Goal: Communication & Community: Answer question/provide support

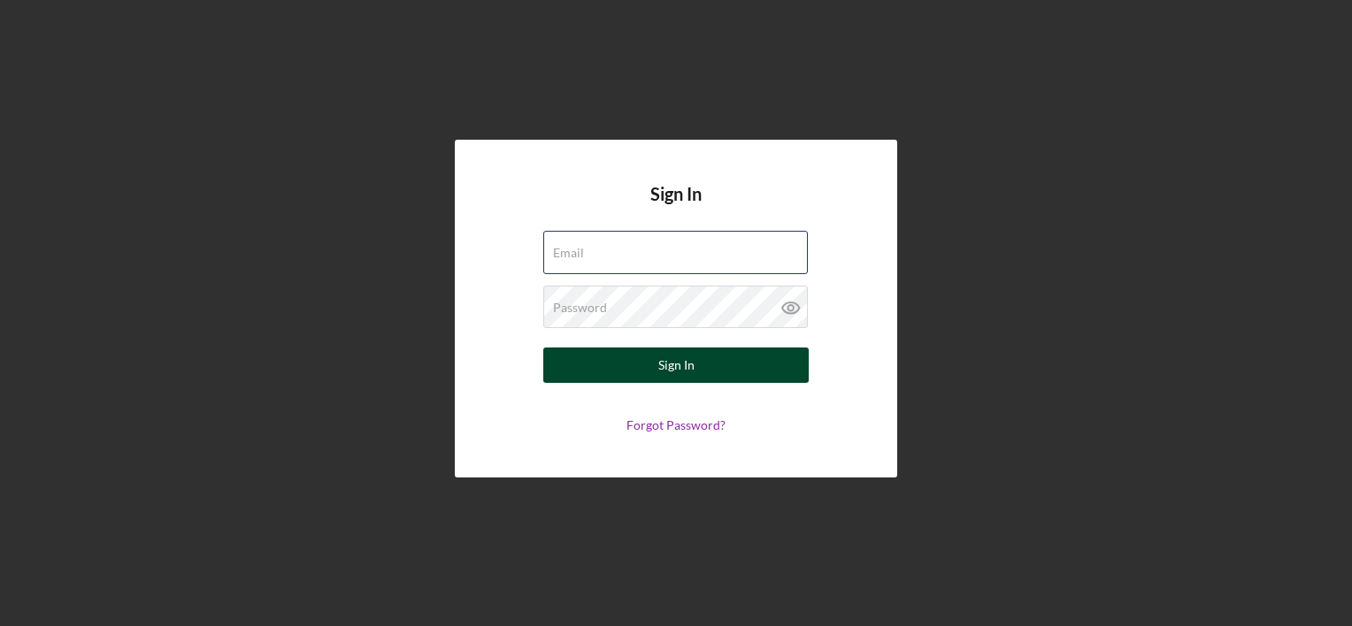
type input "[EMAIL_ADDRESS][DOMAIN_NAME]"
click at [676, 359] on div "Sign In" at bounding box center [676, 365] width 36 height 35
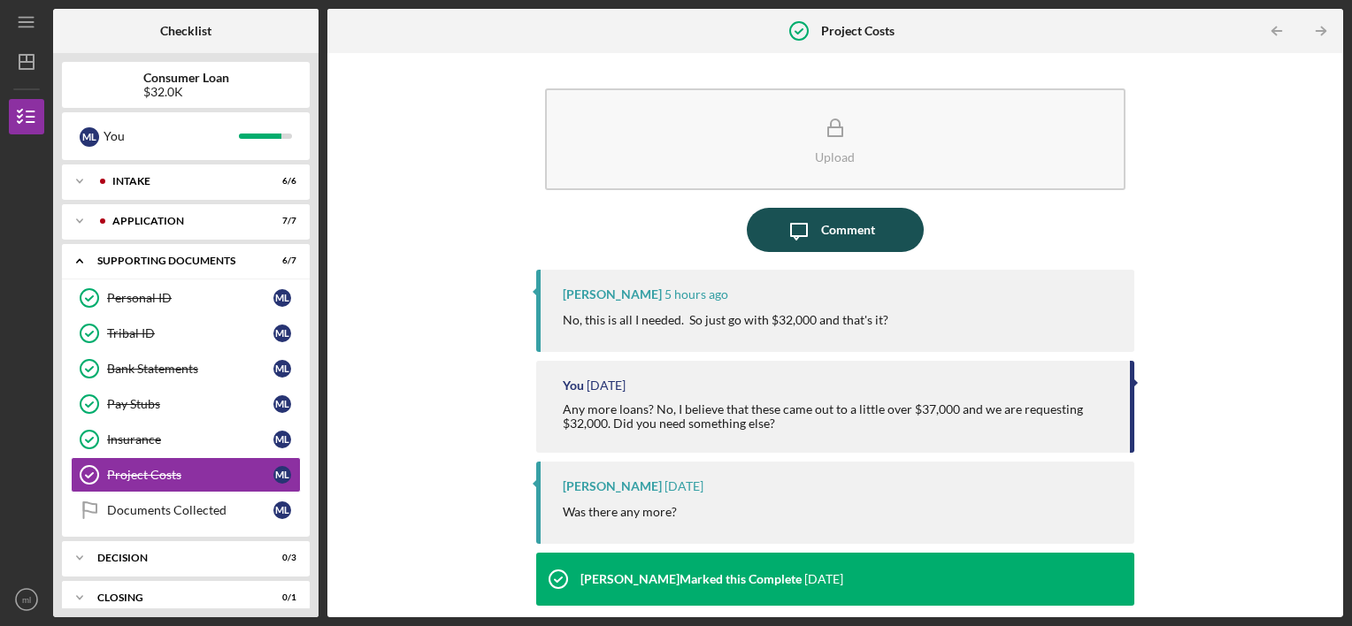
click at [821, 221] on div "Comment" at bounding box center [848, 230] width 54 height 44
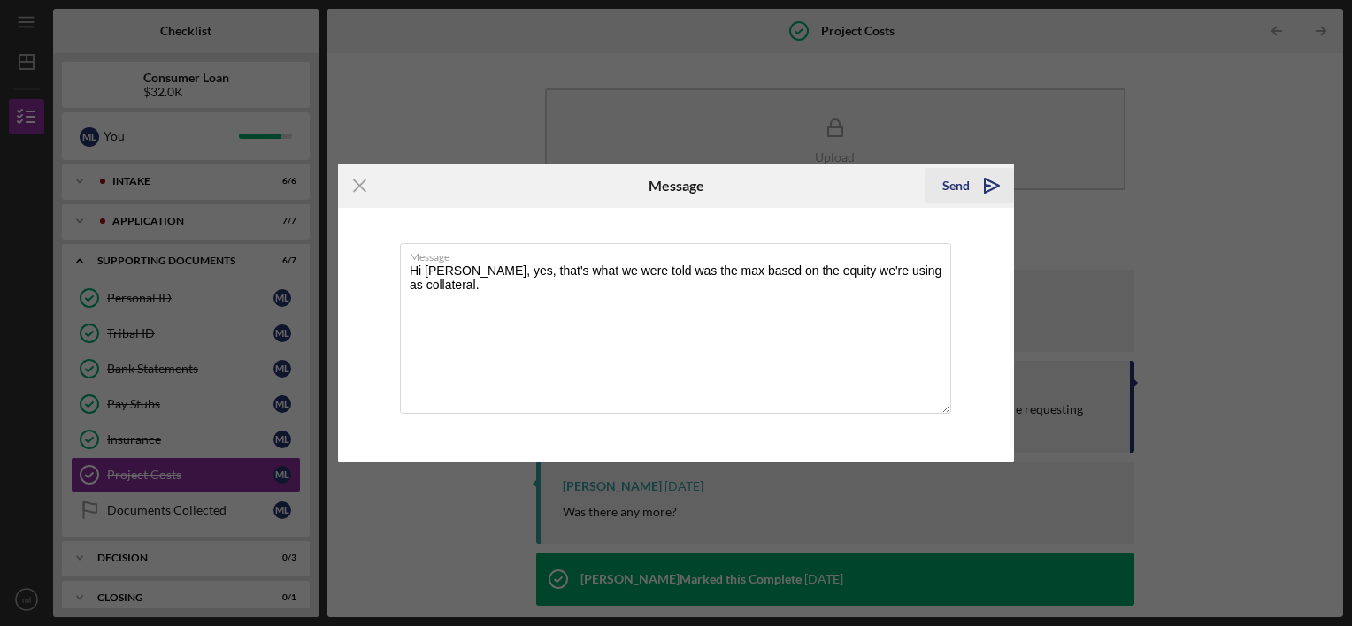
type textarea "Hi [PERSON_NAME], yes, that's what we were told was the max based on the equity…"
click at [962, 193] on div "Send" at bounding box center [955, 185] width 27 height 35
